Goal: Obtain resource: Download file/media

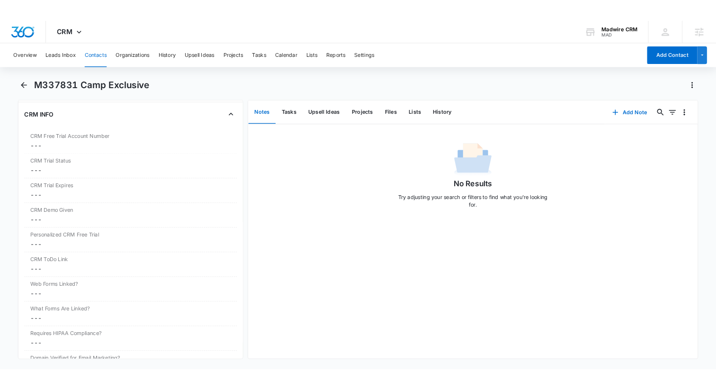
scroll to position [5649, 0]
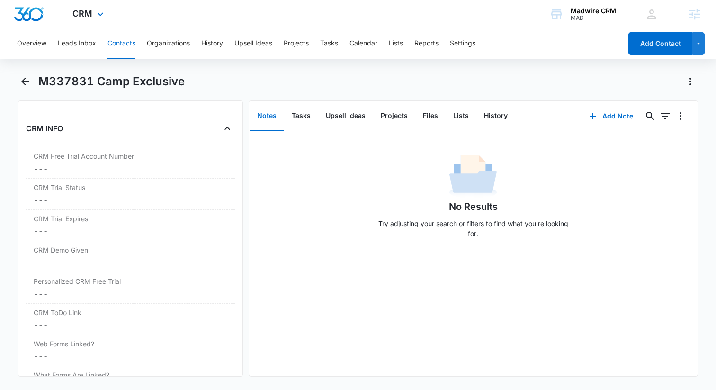
click at [71, 12] on div "CRM Apps Forms CRM Email Settings" at bounding box center [89, 14] width 62 height 28
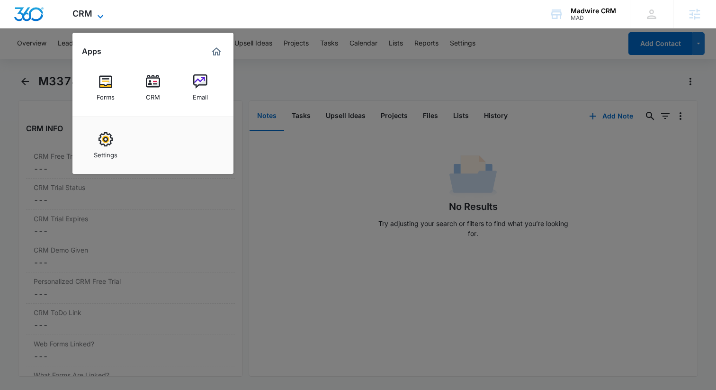
click at [79, 13] on span "CRM" at bounding box center [82, 14] width 20 height 10
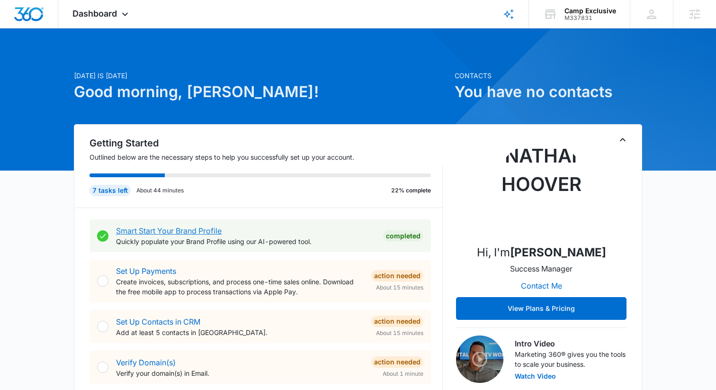
click at [199, 230] on link "Smart Start Your Brand Profile" at bounding box center [169, 230] width 106 height 9
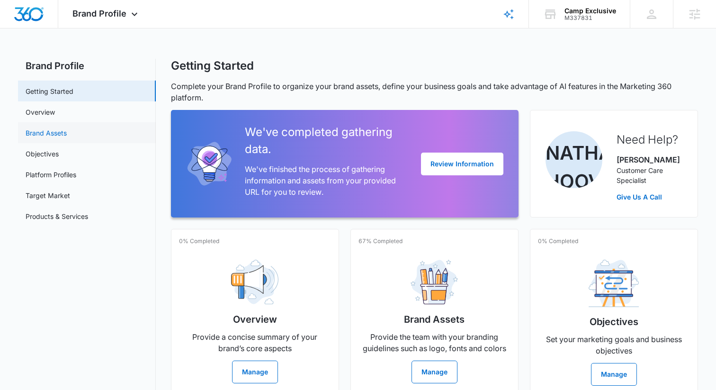
click at [67, 128] on link "Brand Assets" at bounding box center [46, 133] width 41 height 10
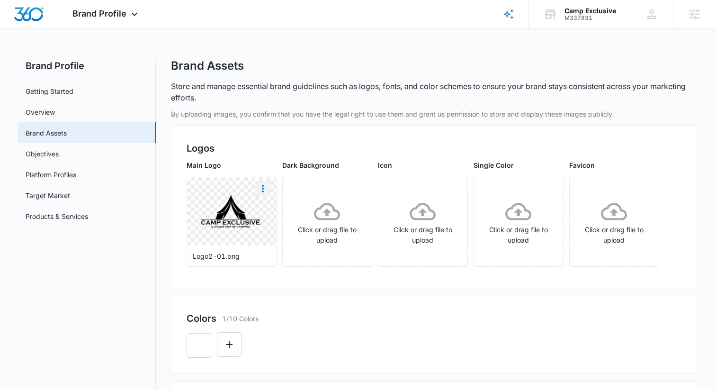
click at [261, 190] on icon "More" at bounding box center [262, 188] width 11 height 11
click at [275, 212] on div "Download" at bounding box center [282, 215] width 31 height 7
click at [55, 110] on link "Overview" at bounding box center [40, 112] width 29 height 10
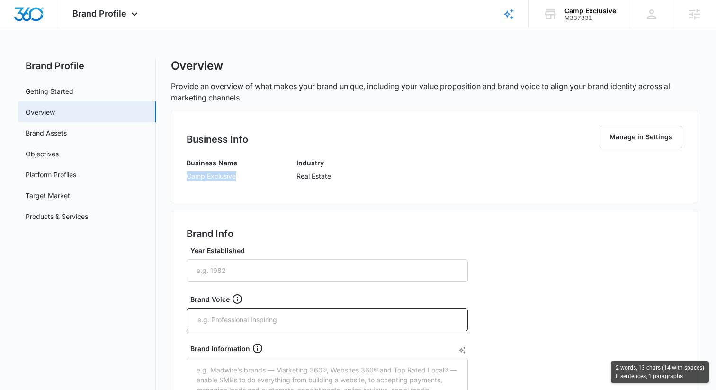
drag, startPoint x: 245, startPoint y: 181, endPoint x: 187, endPoint y: 179, distance: 58.8
click at [179, 180] on div "Business Info Manage in Settings Business Name Camp Exclusive Industry Real Est…" at bounding box center [434, 156] width 527 height 93
drag, startPoint x: 240, startPoint y: 177, endPoint x: 133, endPoint y: 93, distance: 136.6
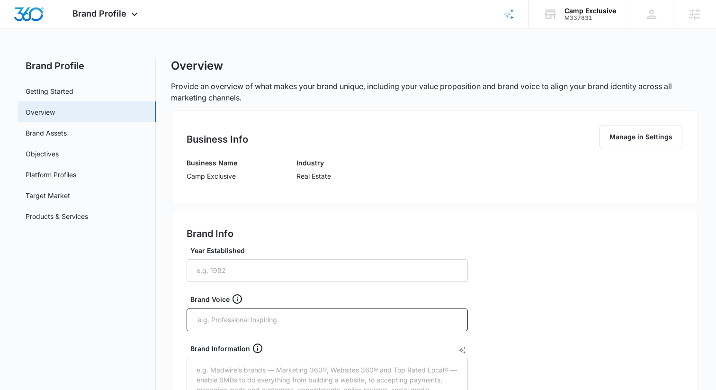
click at [238, 172] on div "Business Name Camp Exclusive Industry Real Estate" at bounding box center [435, 173] width 496 height 30
